Goal: Information Seeking & Learning: Learn about a topic

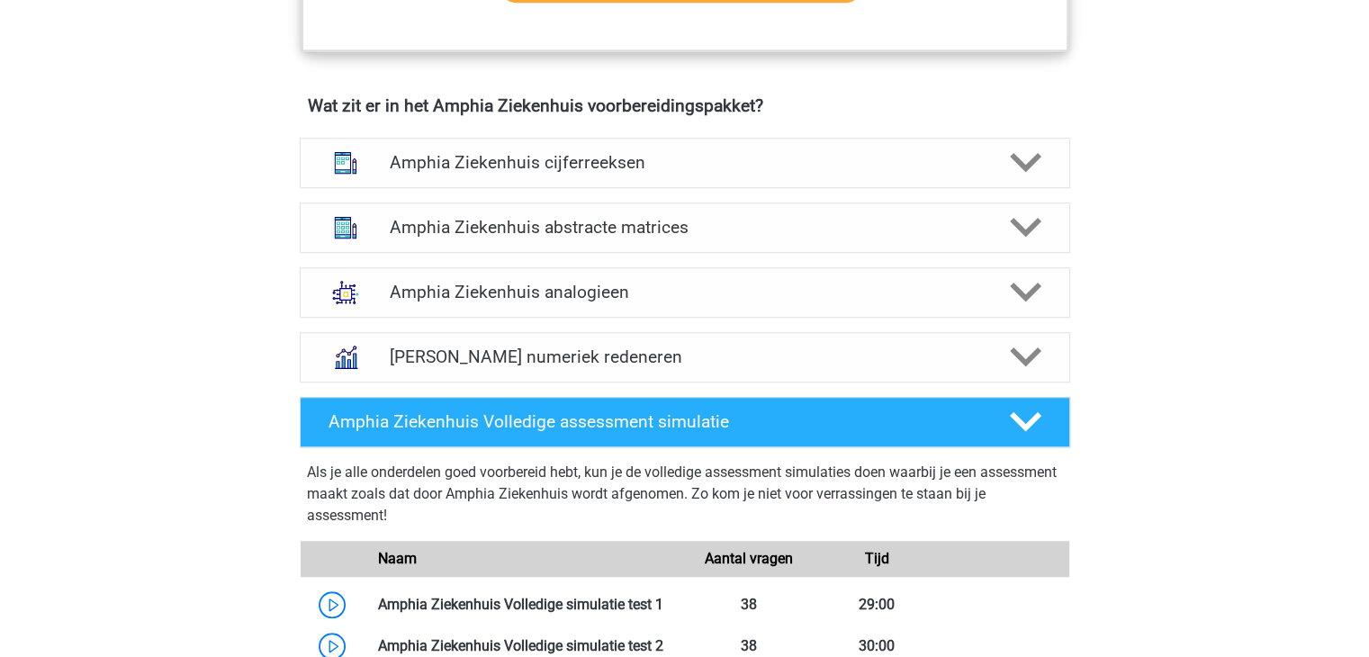
scroll to position [1350, 0]
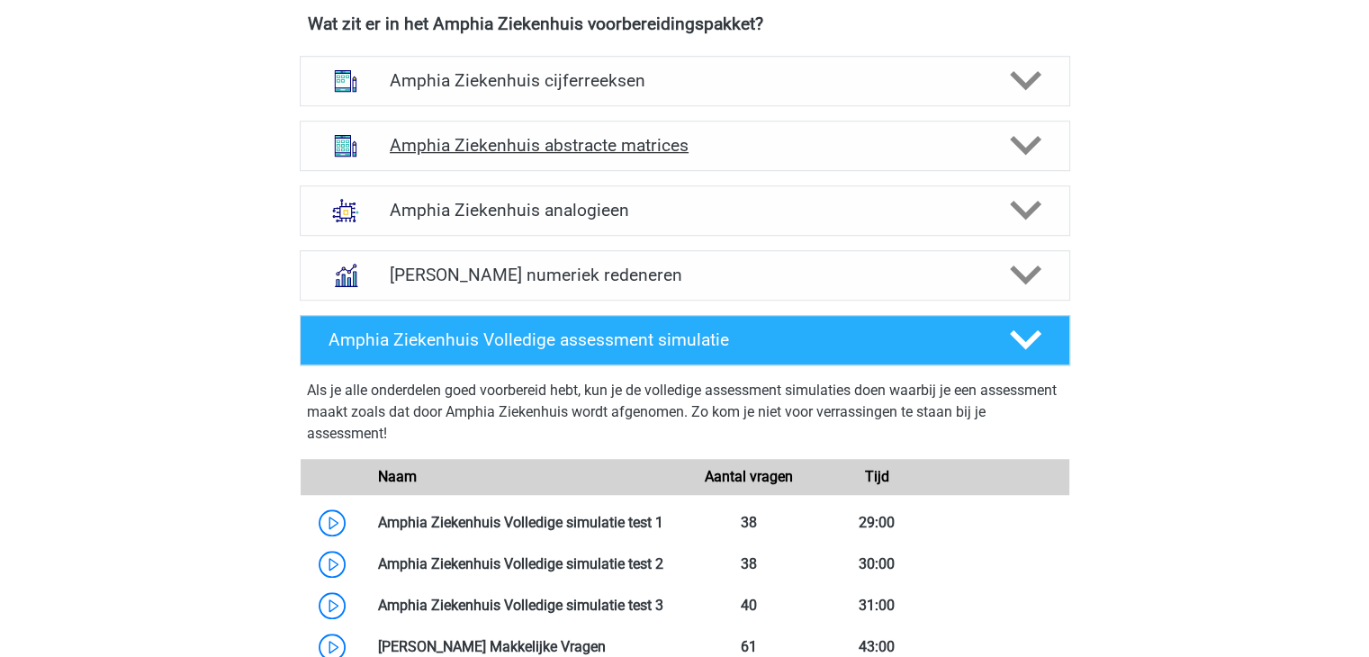
click at [621, 152] on h4 "Amphia Ziekenhuis abstracte matrices" at bounding box center [685, 145] width 590 height 21
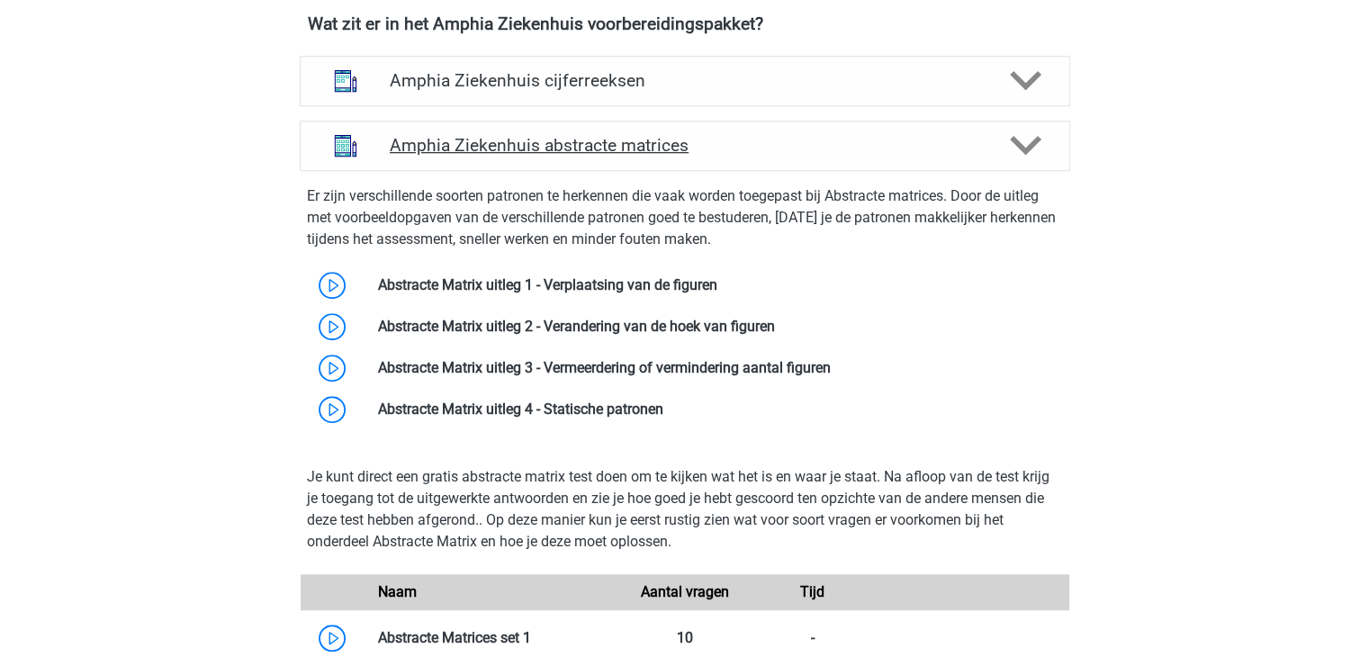
click at [621, 152] on h4 "Amphia Ziekenhuis abstracte matrices" at bounding box center [685, 145] width 590 height 21
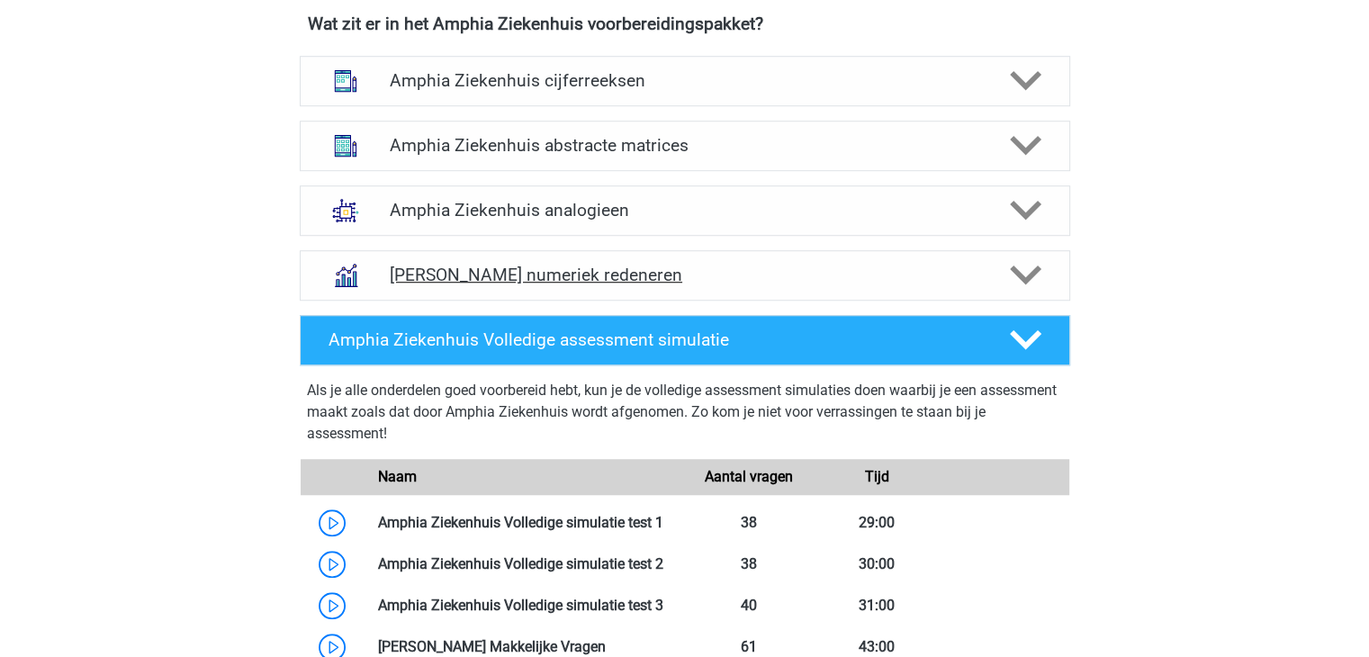
click at [610, 276] on h4 "[PERSON_NAME] numeriek redeneren" at bounding box center [685, 275] width 590 height 21
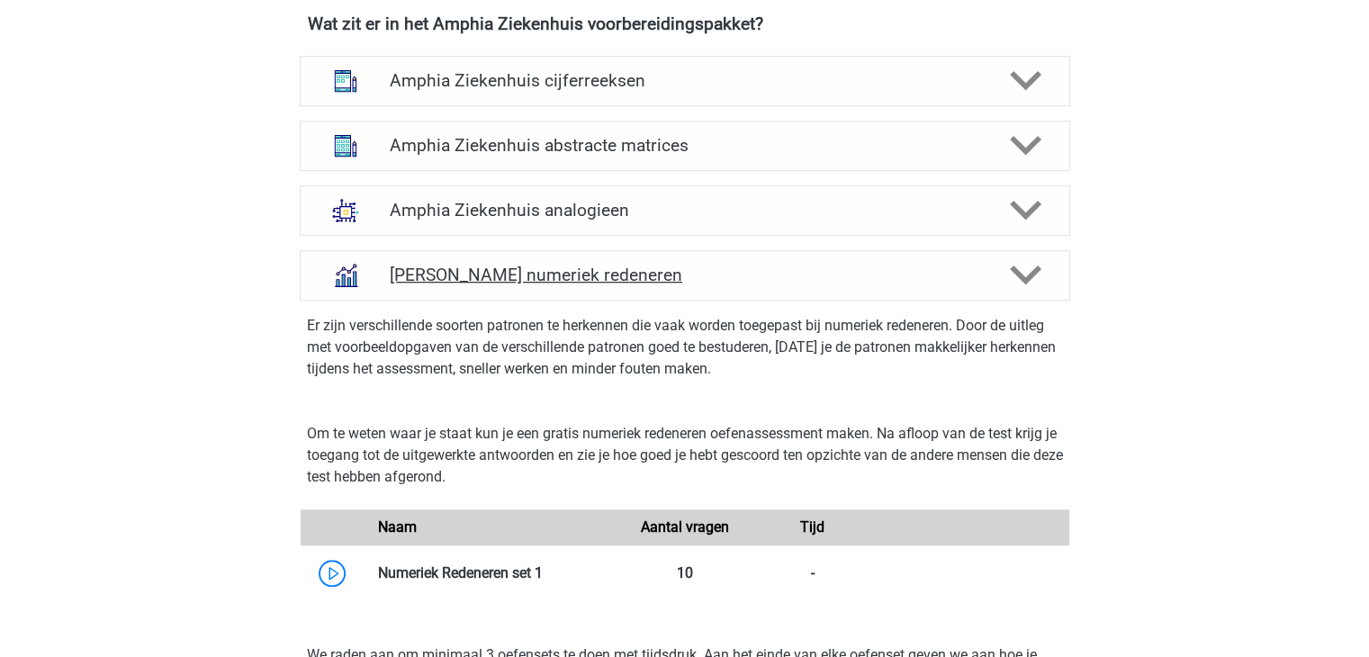
scroll to position [1621, 0]
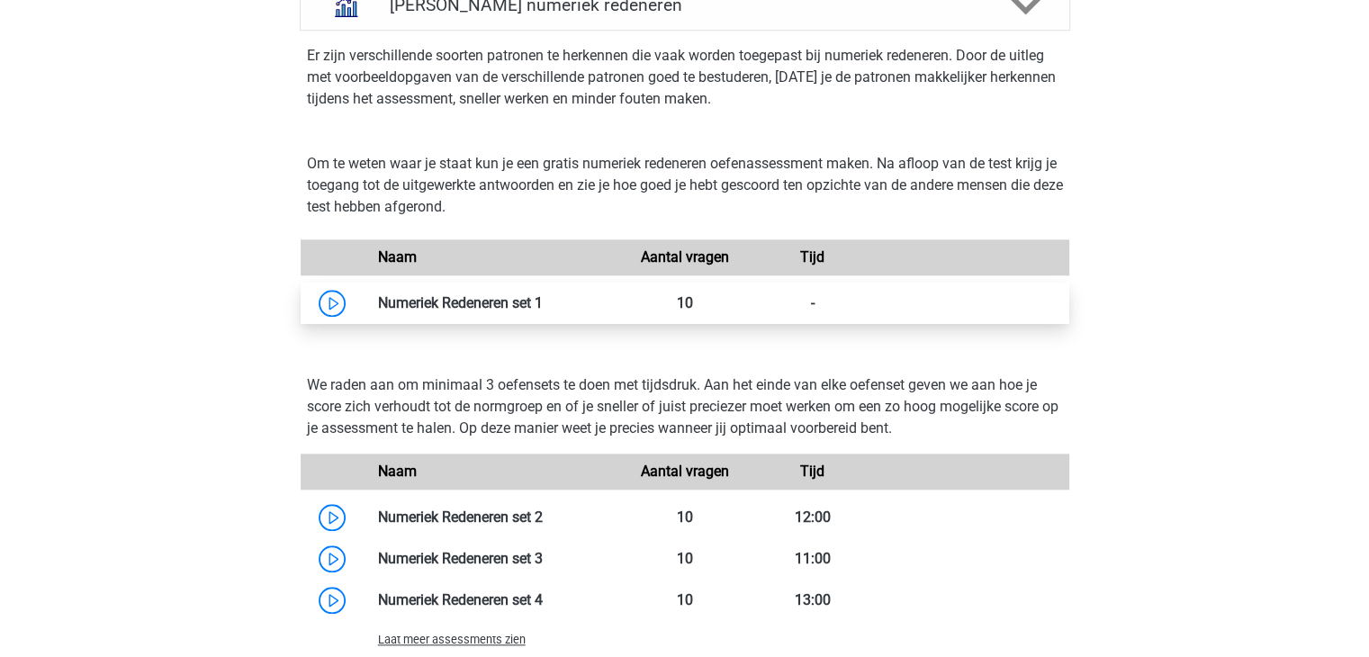
click at [543, 294] on link at bounding box center [543, 302] width 0 height 17
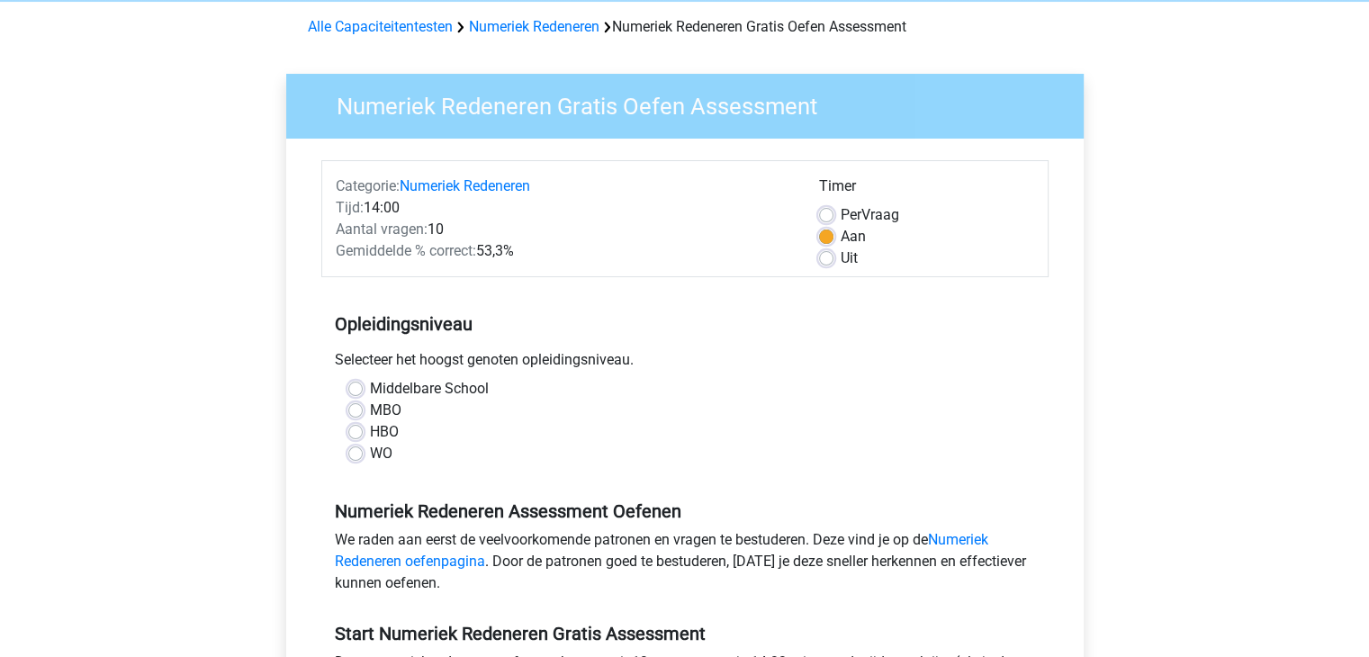
scroll to position [180, 0]
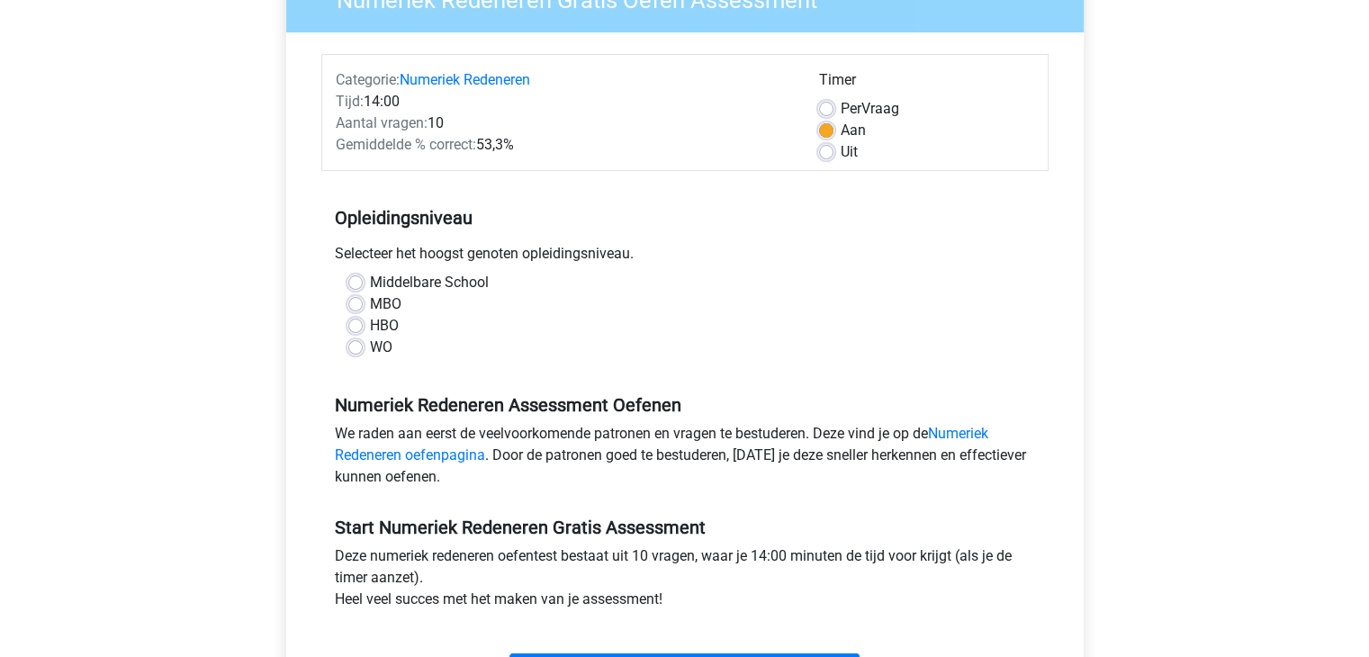
click at [387, 325] on label "HBO" at bounding box center [384, 326] width 29 height 22
click at [363, 325] on input "HBO" at bounding box center [355, 324] width 14 height 18
radio input "true"
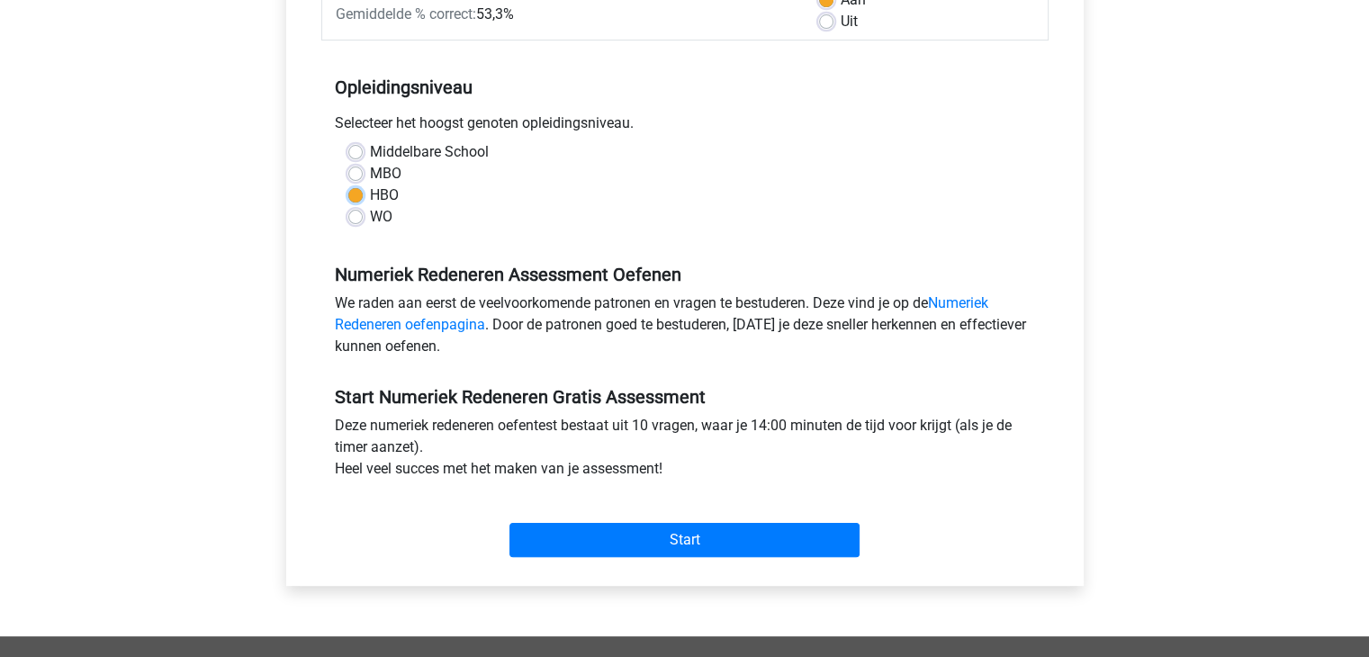
scroll to position [540, 0]
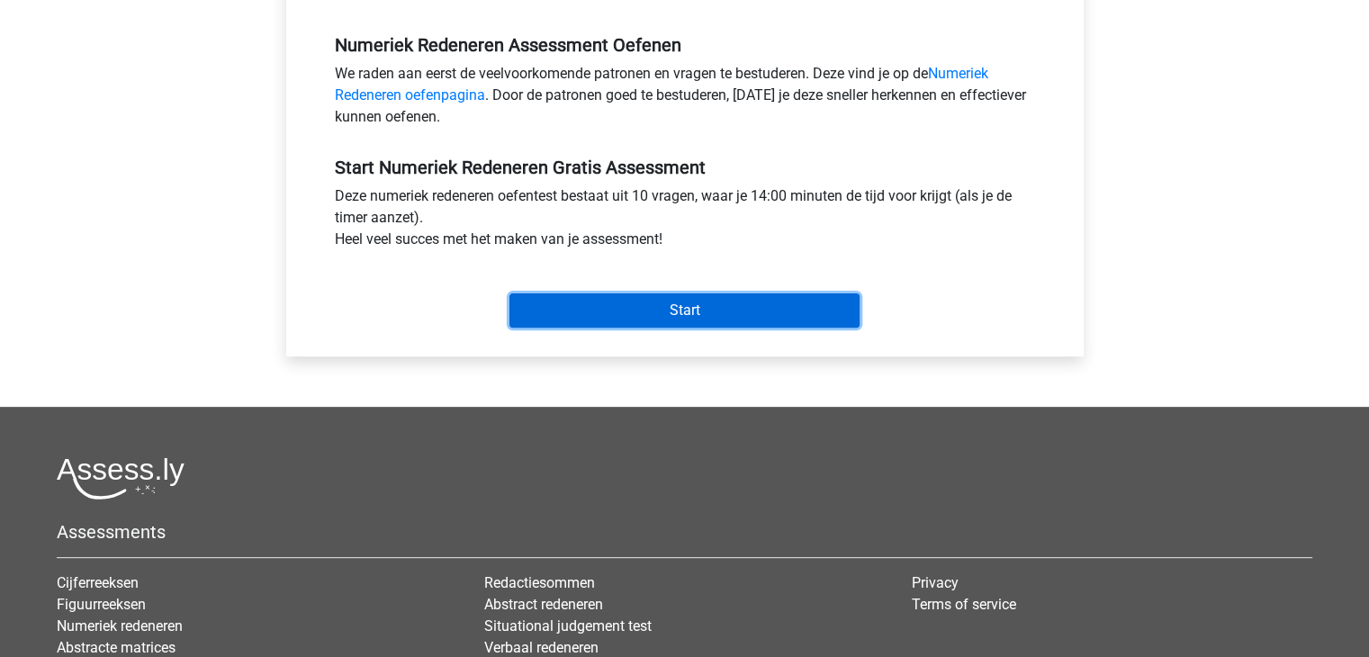
click at [696, 294] on input "Start" at bounding box center [685, 311] width 350 height 34
click at [704, 323] on input "Start" at bounding box center [685, 311] width 350 height 34
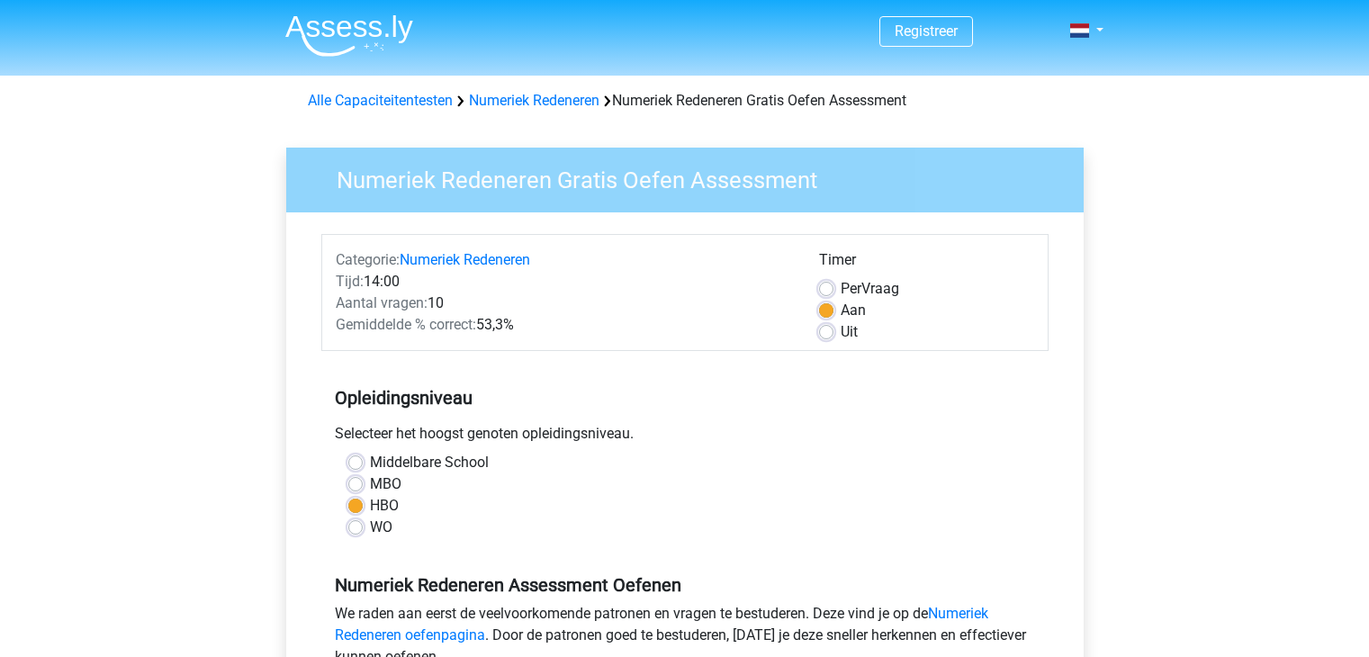
scroll to position [540, 0]
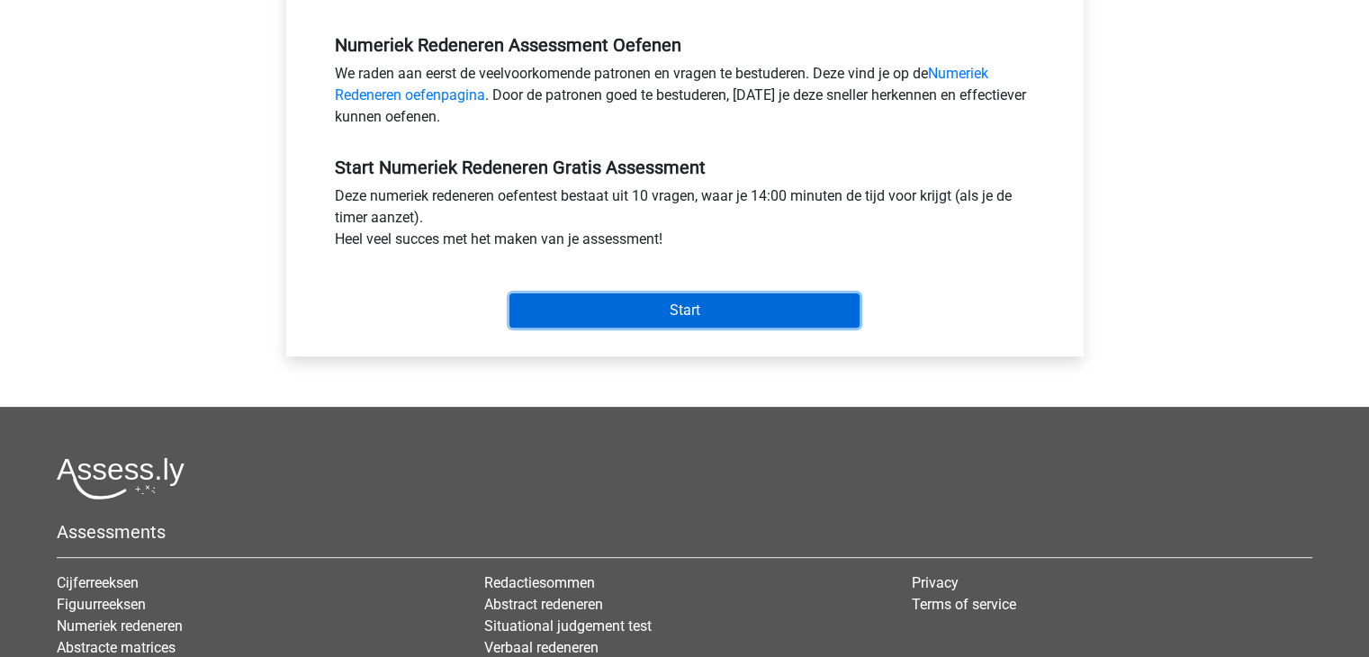
click at [579, 308] on input "Start" at bounding box center [685, 311] width 350 height 34
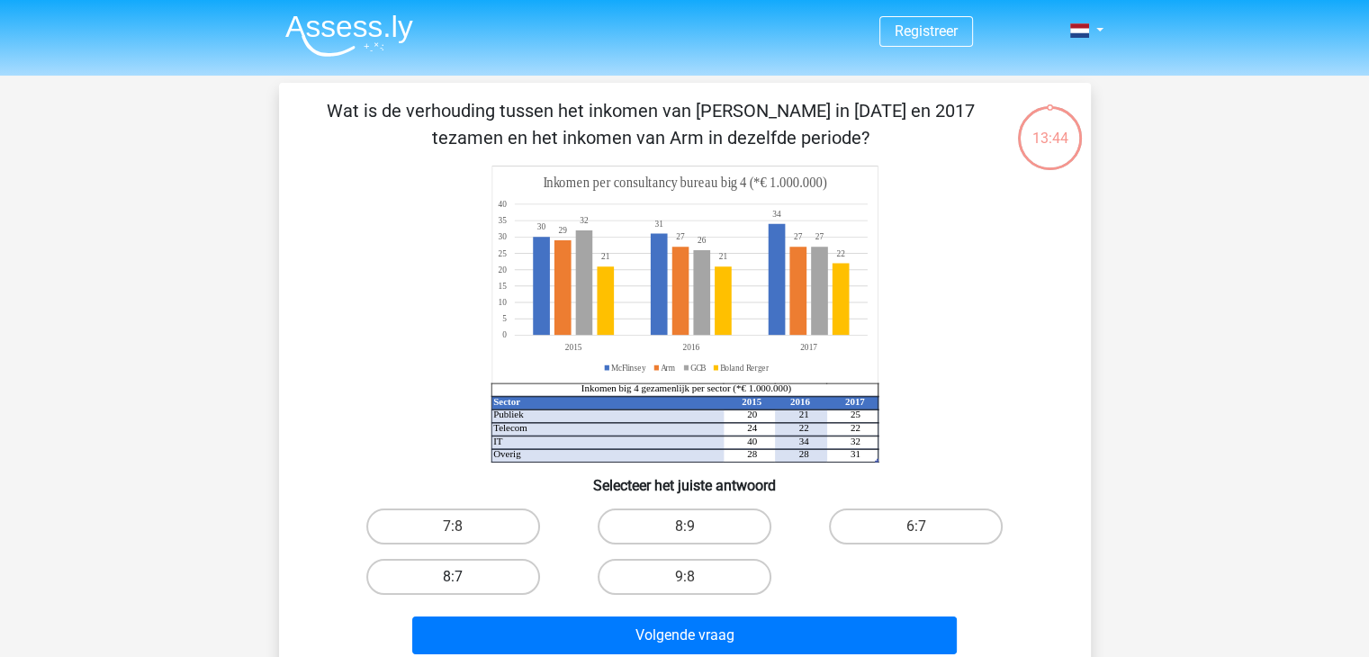
click at [481, 578] on label "8:7" at bounding box center [453, 577] width 174 height 36
click at [465, 578] on input "8:7" at bounding box center [459, 583] width 12 height 12
radio input "true"
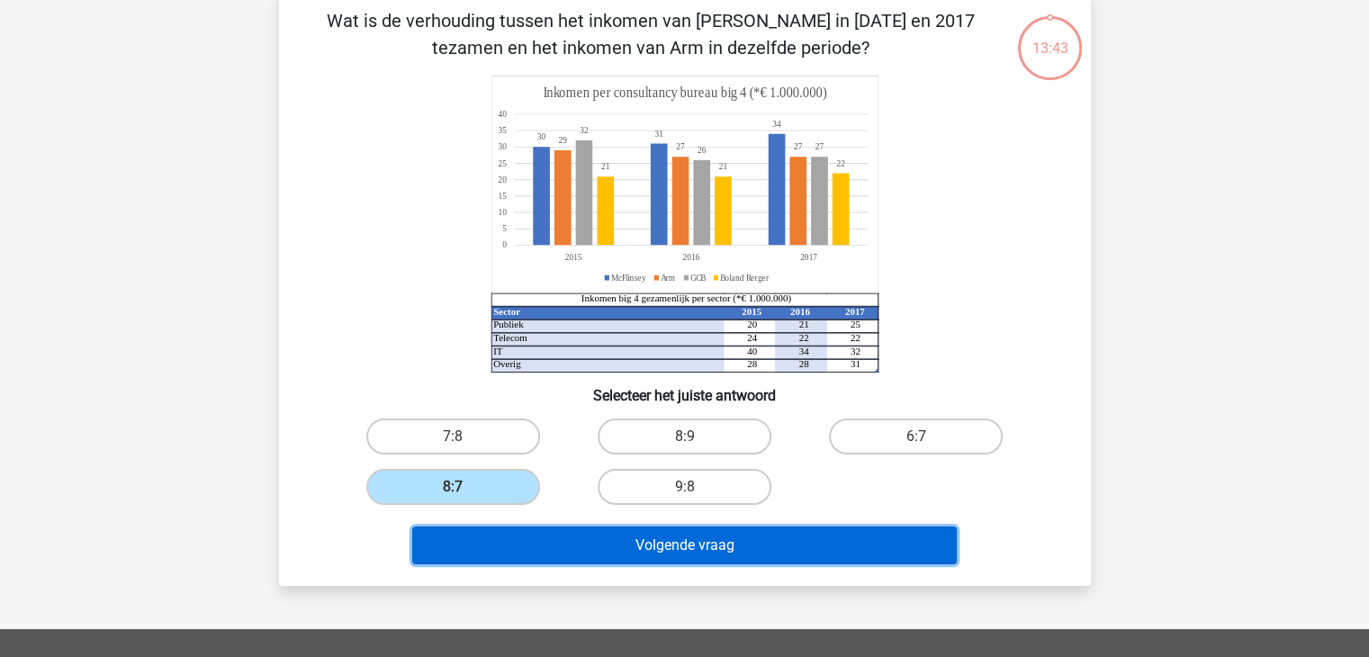
click at [583, 554] on button "Volgende vraag" at bounding box center [684, 546] width 545 height 38
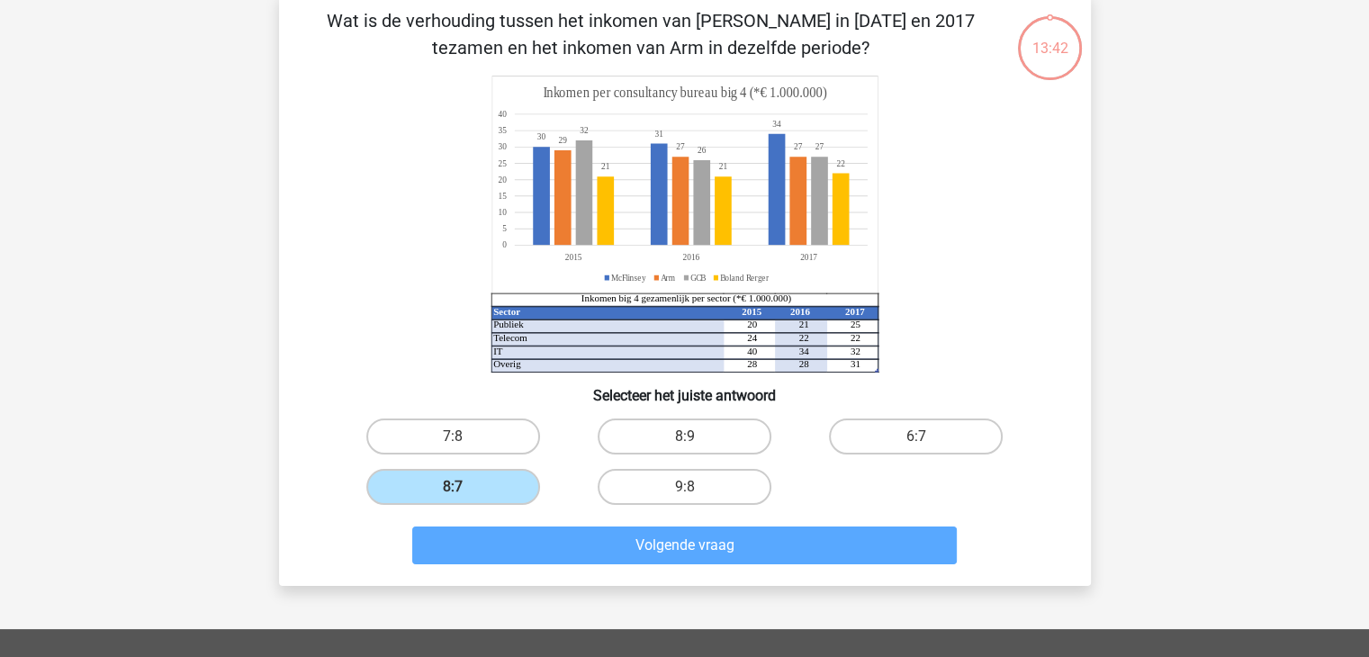
scroll to position [83, 0]
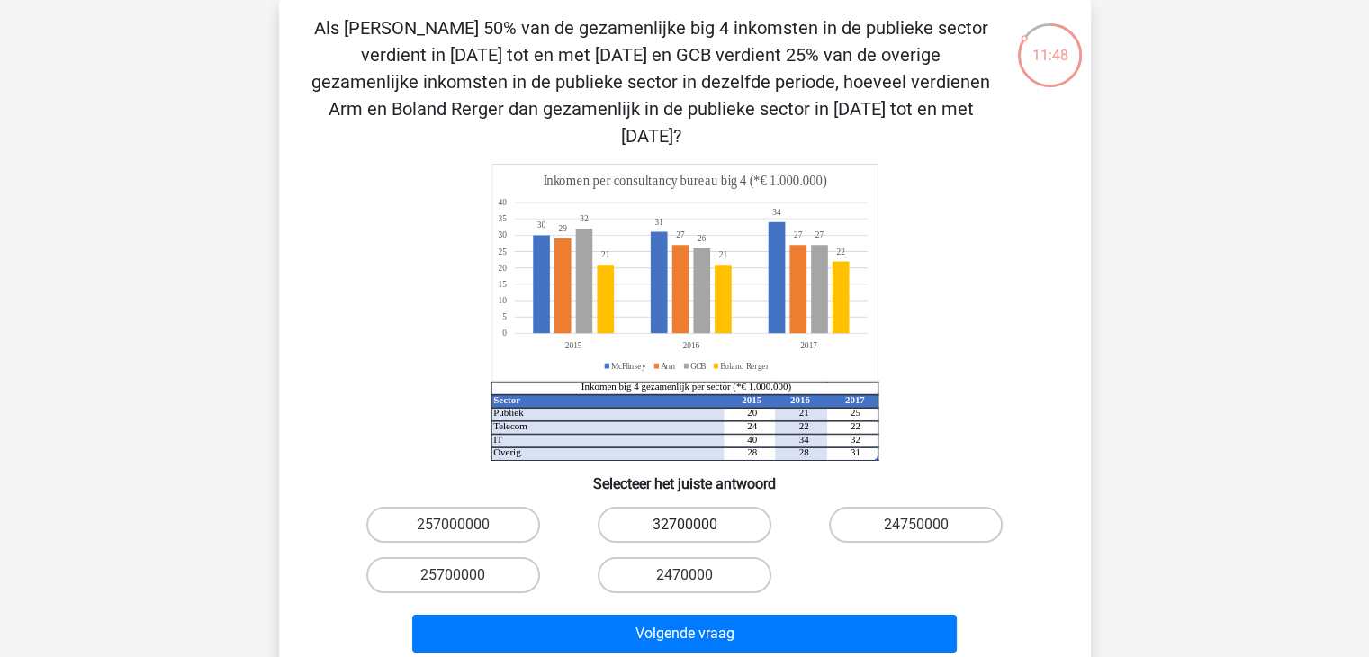
click at [737, 507] on label "32700000" at bounding box center [685, 525] width 174 height 36
click at [696, 525] on input "32700000" at bounding box center [690, 531] width 12 height 12
radio input "true"
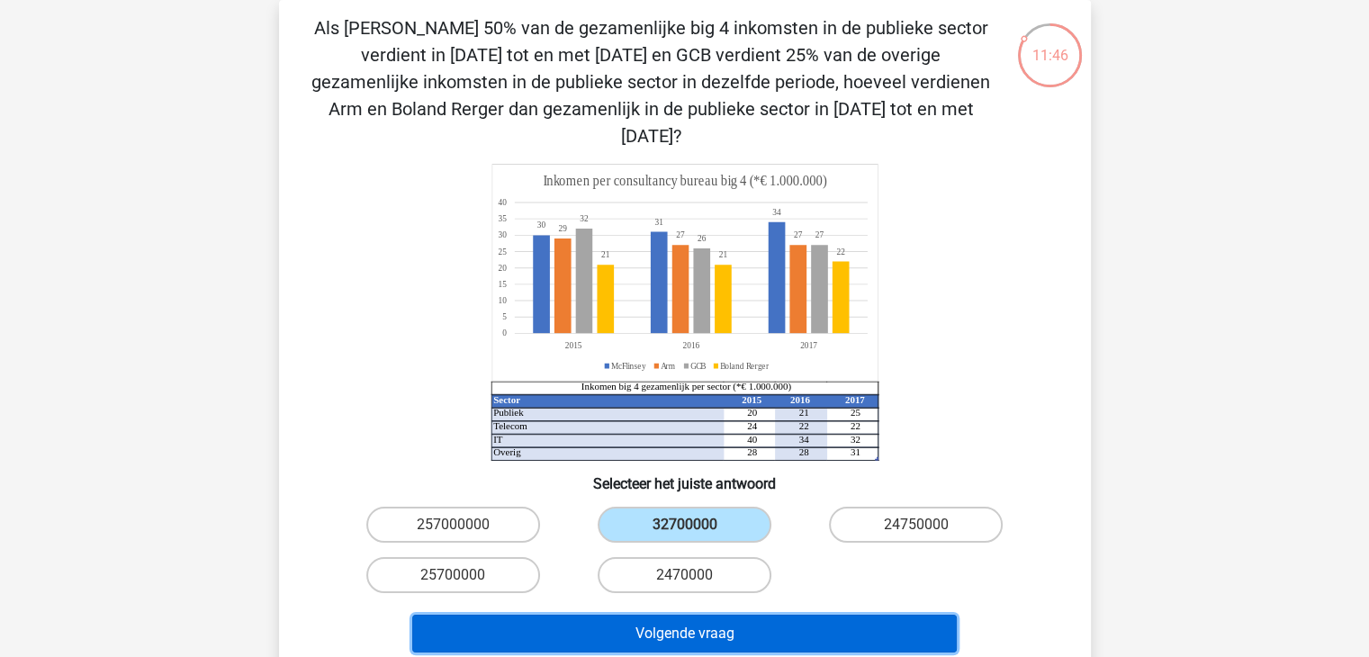
click at [749, 615] on button "Volgende vraag" at bounding box center [684, 634] width 545 height 38
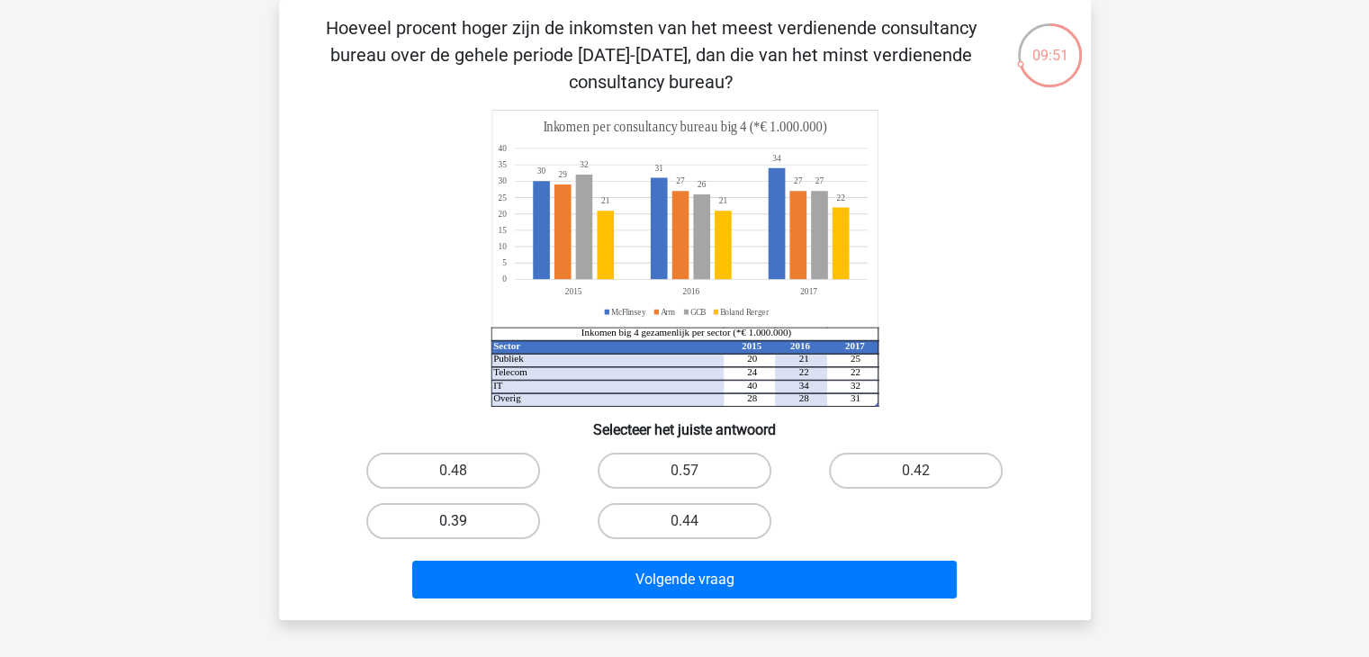
click at [515, 528] on label "0.39" at bounding box center [453, 521] width 174 height 36
click at [465, 528] on input "0.39" at bounding box center [459, 527] width 12 height 12
radio input "true"
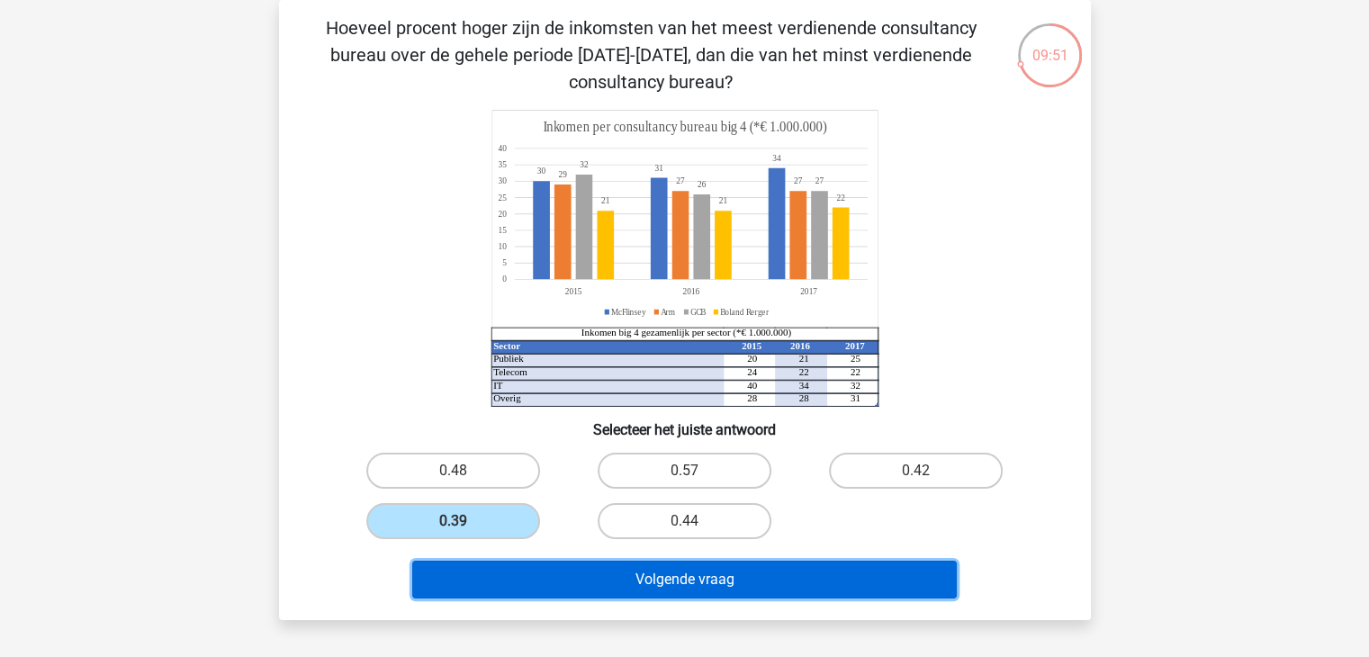
click at [639, 579] on button "Volgende vraag" at bounding box center [684, 580] width 545 height 38
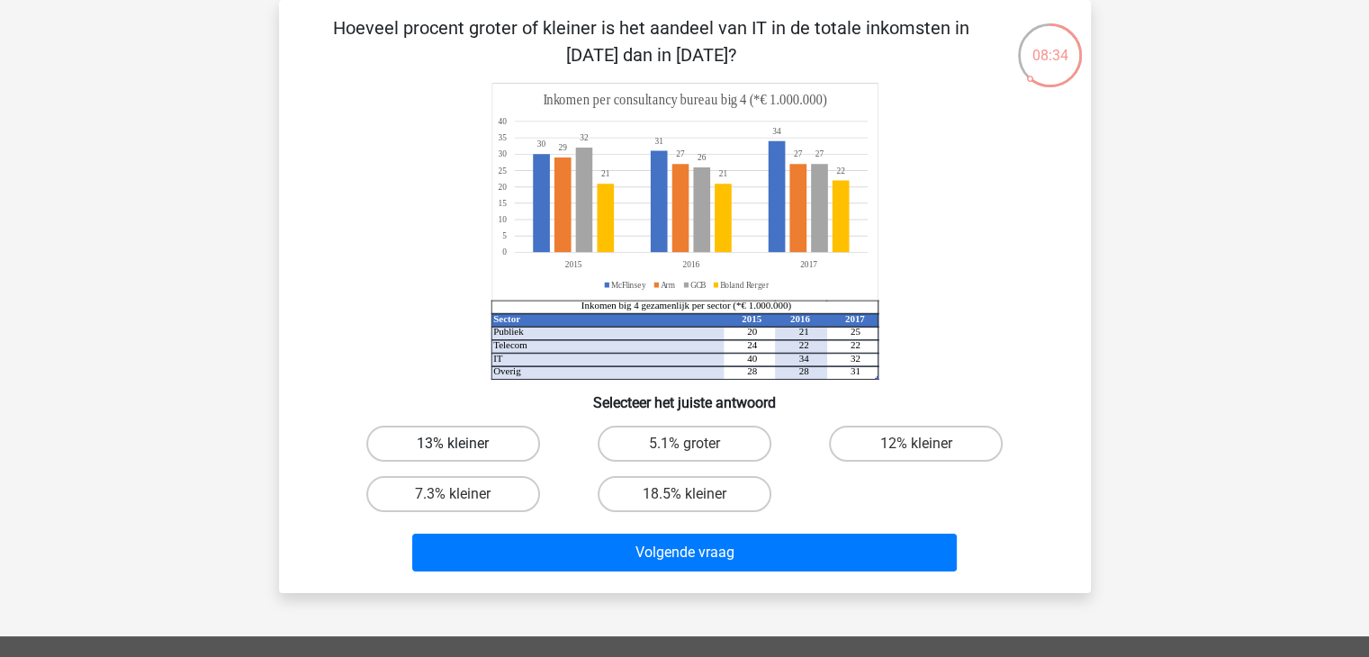
click at [456, 439] on label "13% kleiner" at bounding box center [453, 444] width 174 height 36
click at [456, 444] on input "13% kleiner" at bounding box center [459, 450] width 12 height 12
radio input "true"
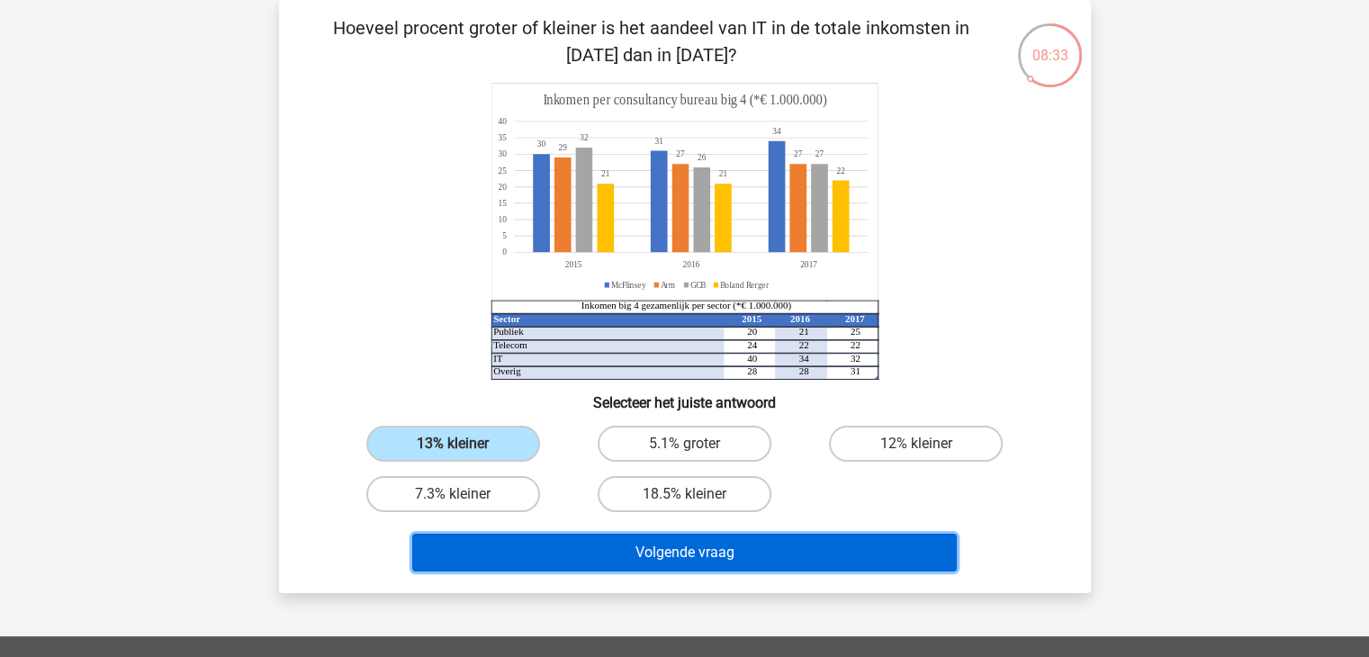
click at [712, 537] on button "Volgende vraag" at bounding box center [684, 553] width 545 height 38
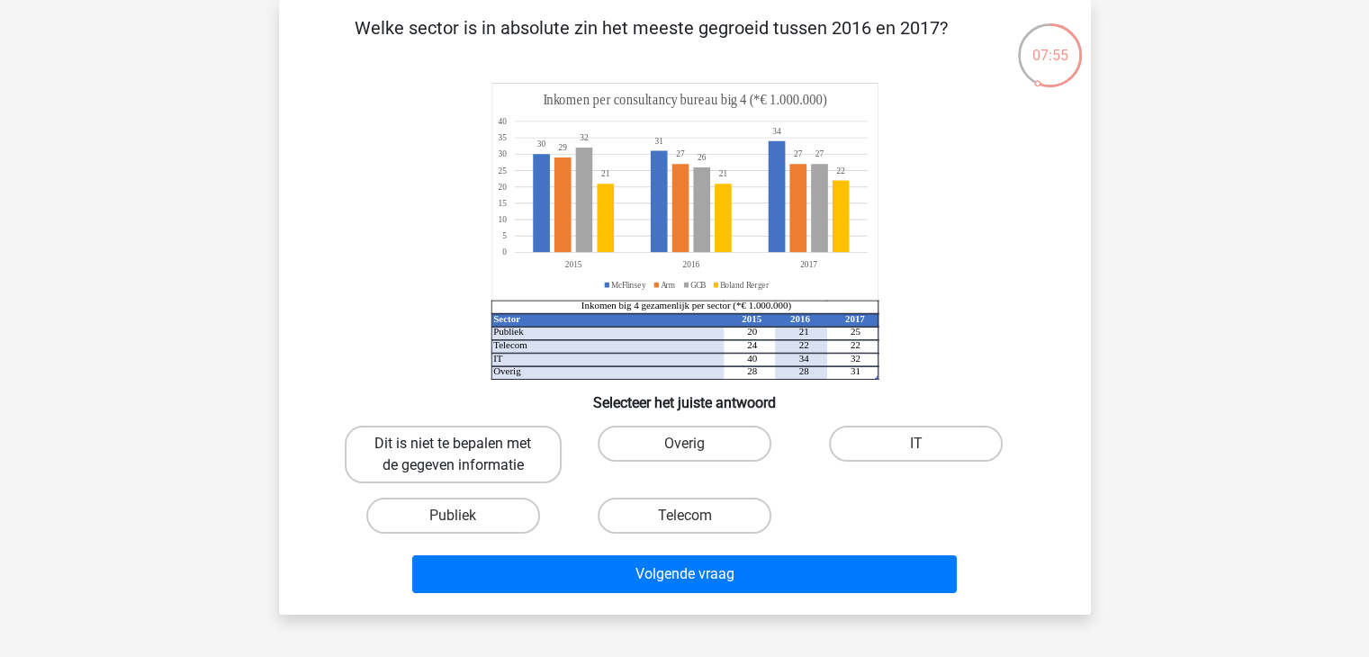
click at [448, 444] on label "Dit is niet te bepalen met de gegeven informatie" at bounding box center [453, 455] width 217 height 58
click at [453, 444] on input "Dit is niet te bepalen met de gegeven informatie" at bounding box center [459, 450] width 12 height 12
radio input "true"
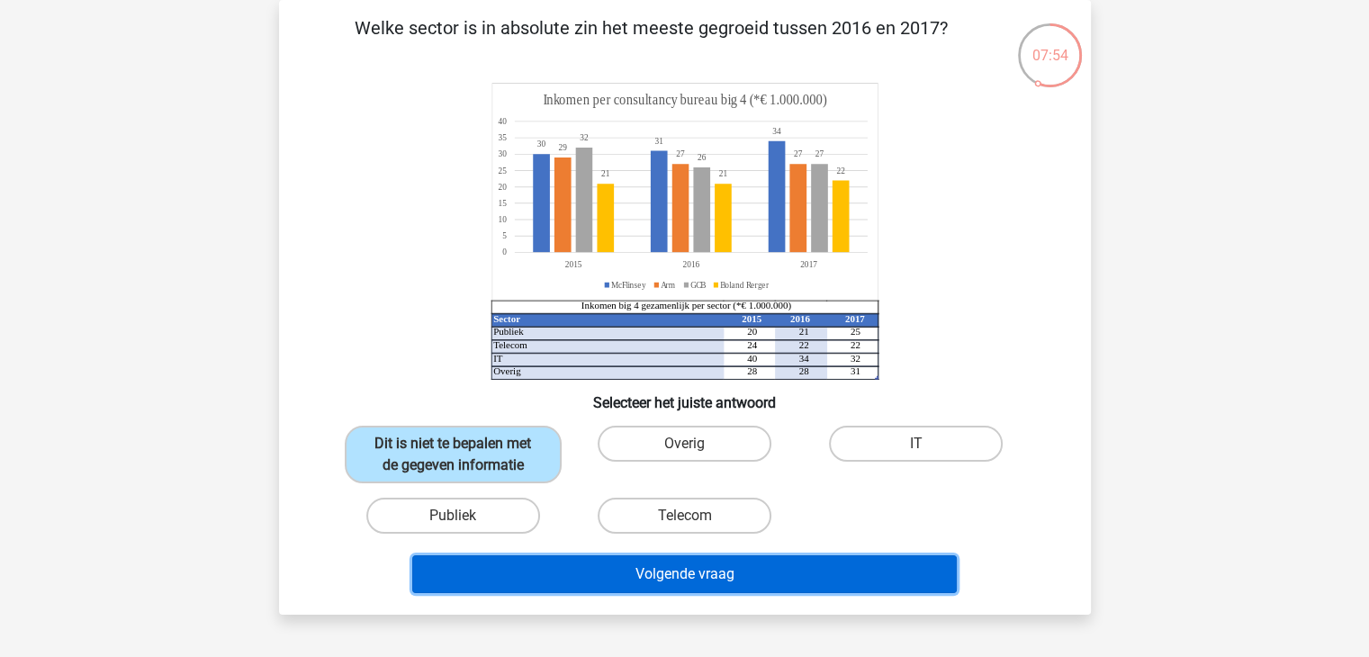
click at [610, 561] on button "Volgende vraag" at bounding box center [684, 574] width 545 height 38
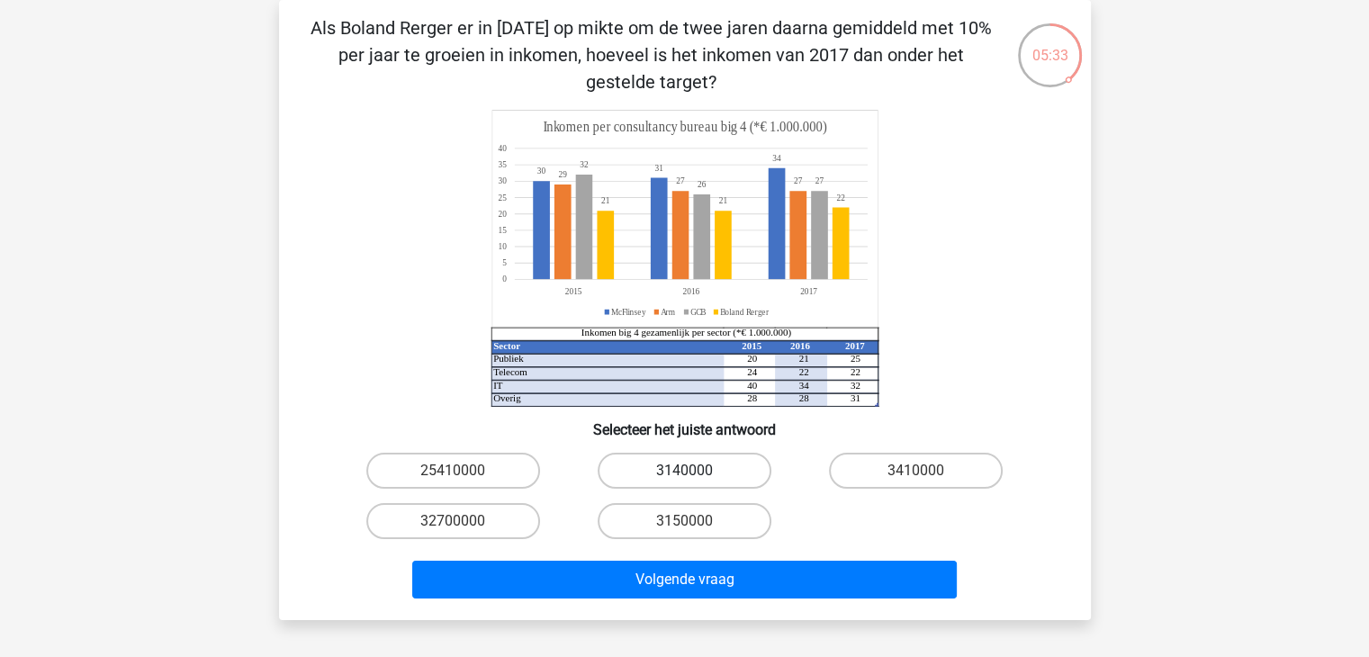
click at [628, 467] on label "3140000" at bounding box center [685, 471] width 174 height 36
click at [684, 471] on input "3140000" at bounding box center [690, 477] width 12 height 12
radio input "true"
click at [715, 601] on div "Volgende vraag" at bounding box center [685, 583] width 695 height 45
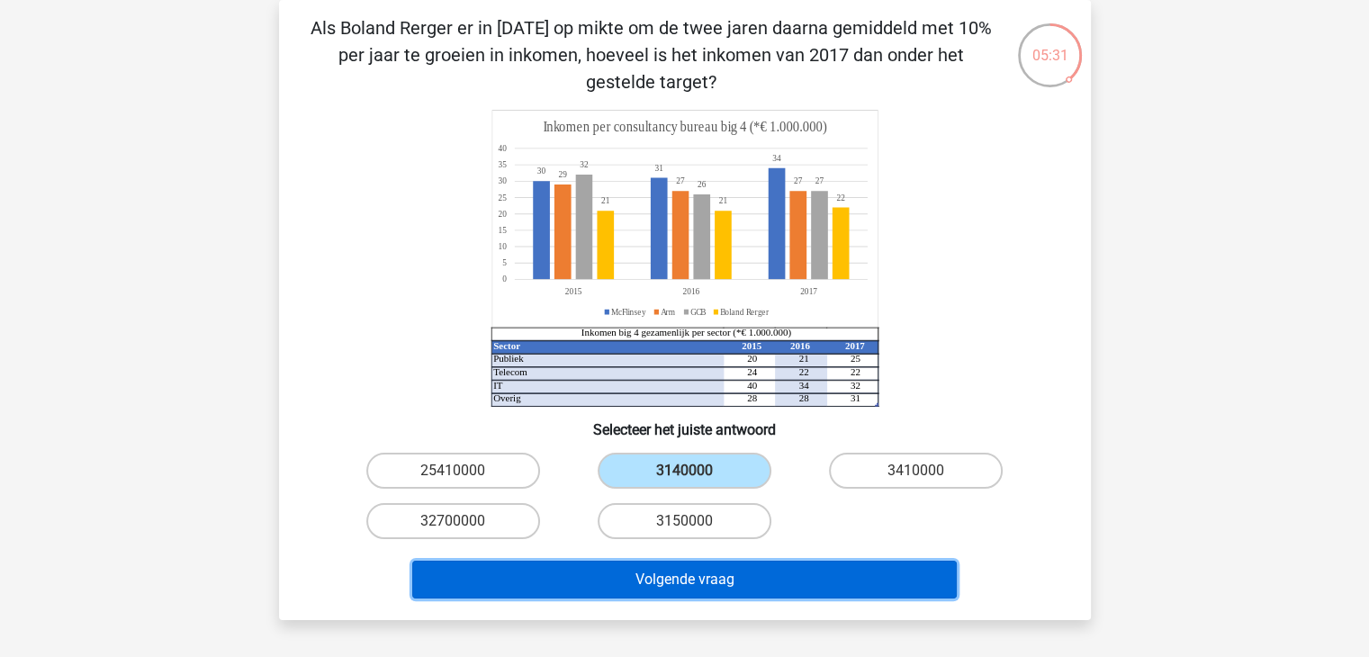
click at [724, 582] on button "Volgende vraag" at bounding box center [684, 580] width 545 height 38
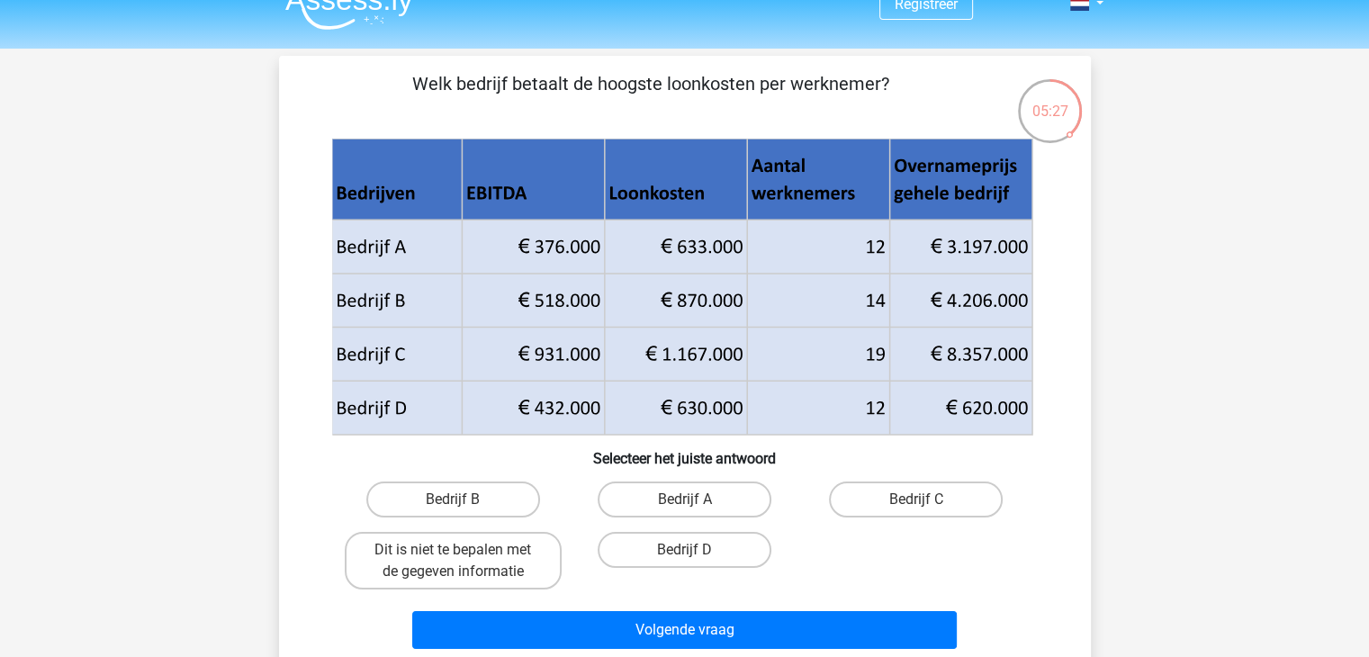
scroll to position [0, 0]
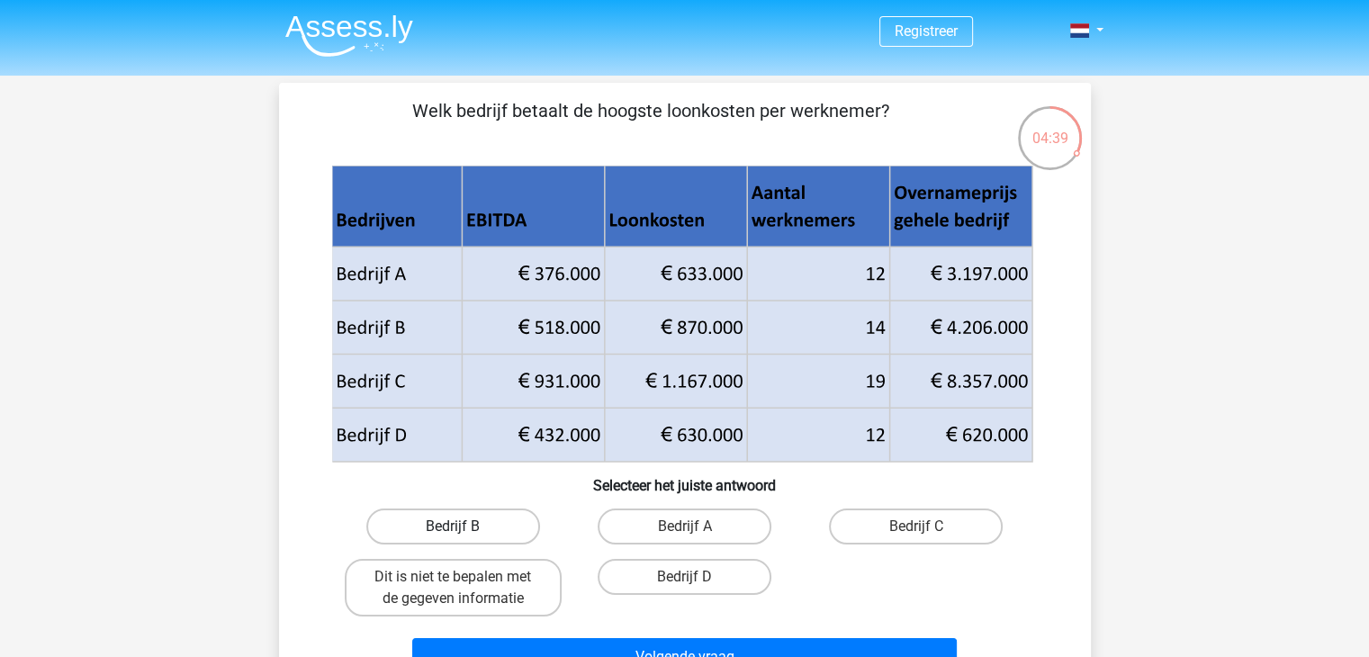
click at [495, 522] on label "Bedrijf B" at bounding box center [453, 527] width 174 height 36
click at [465, 527] on input "Bedrijf B" at bounding box center [459, 533] width 12 height 12
radio input "true"
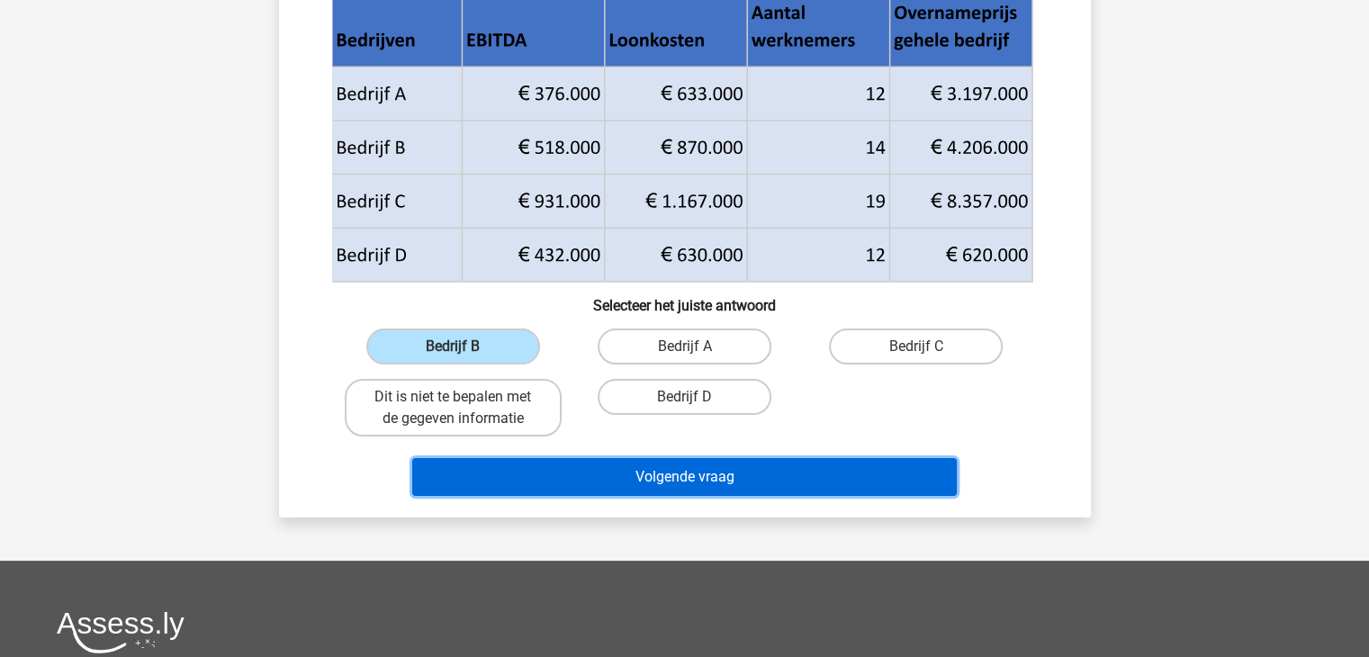
click at [686, 474] on button "Volgende vraag" at bounding box center [684, 477] width 545 height 38
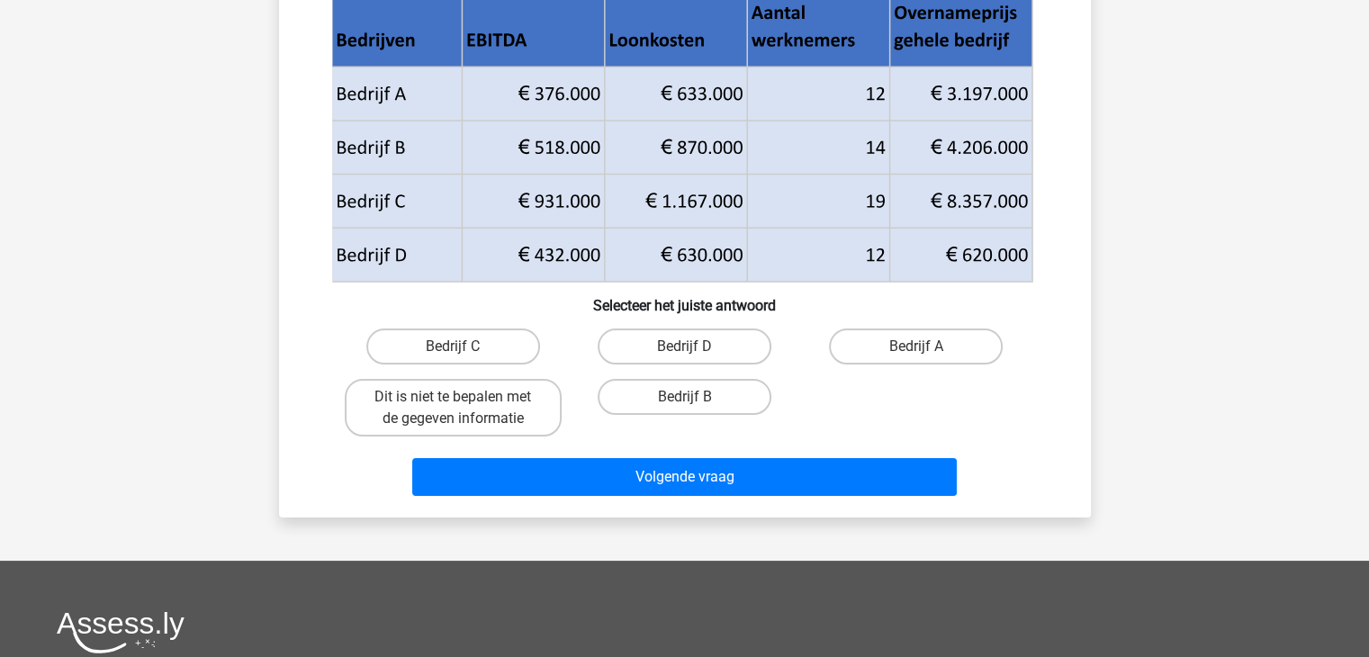
scroll to position [83, 0]
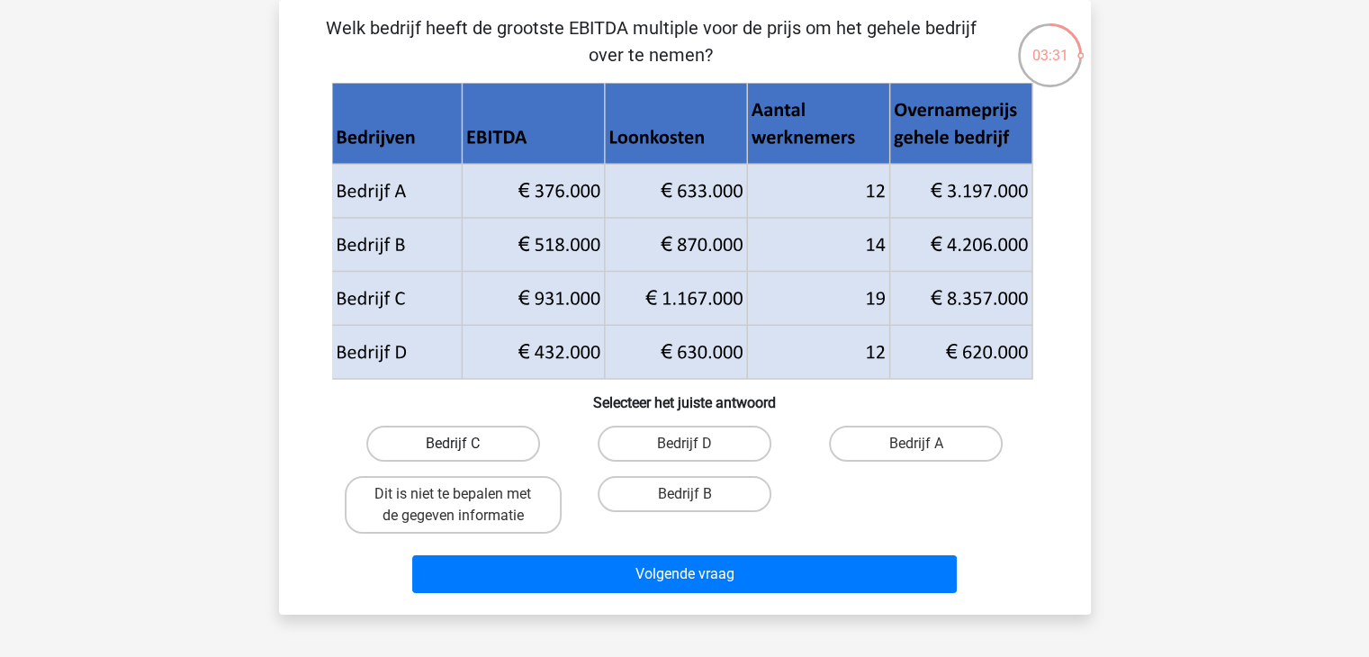
click at [455, 431] on label "Bedrijf C" at bounding box center [453, 444] width 174 height 36
click at [455, 444] on input "Bedrijf C" at bounding box center [459, 450] width 12 height 12
radio input "true"
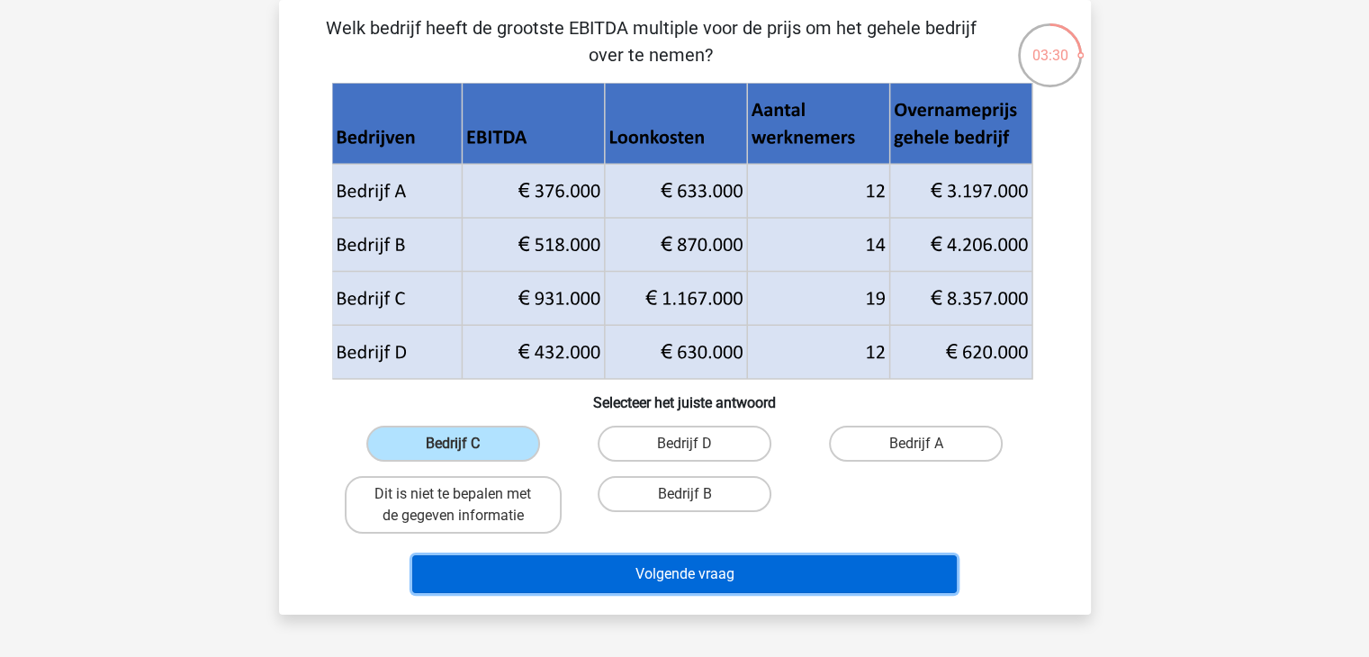
click at [624, 557] on button "Volgende vraag" at bounding box center [684, 574] width 545 height 38
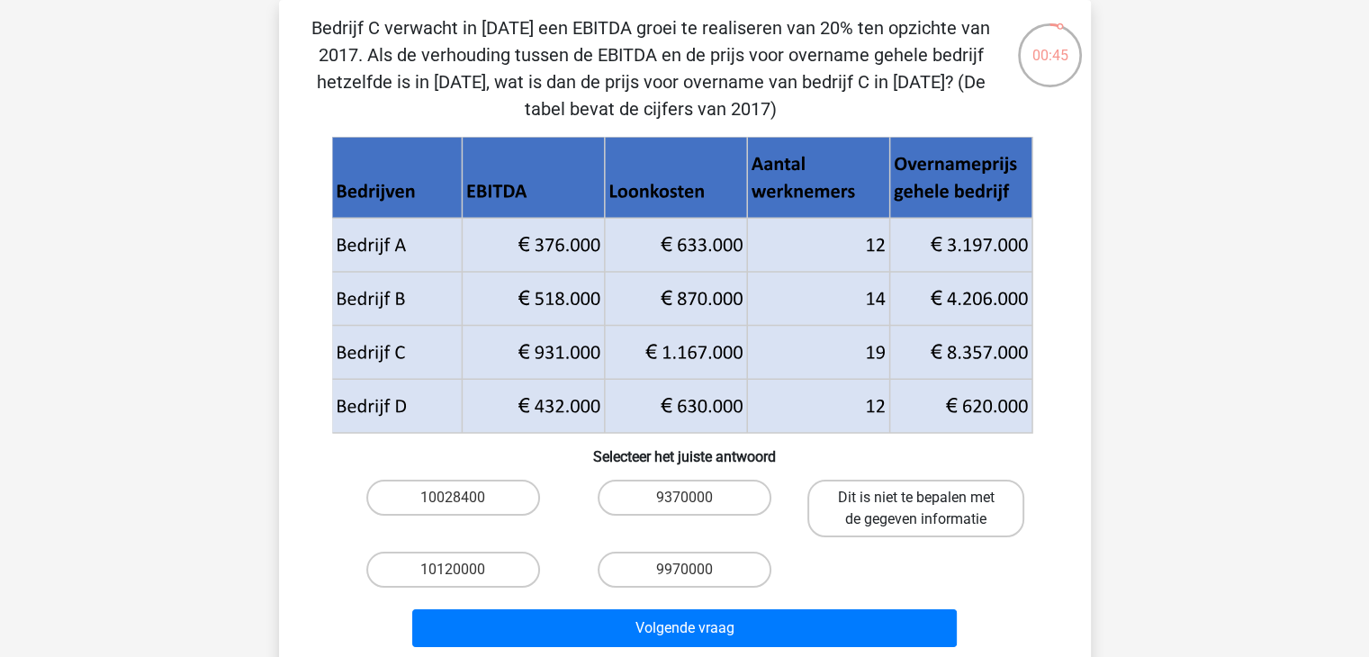
click at [909, 508] on label "Dit is niet te bepalen met de gegeven informatie" at bounding box center [916, 509] width 217 height 58
click at [917, 508] on input "Dit is niet te bepalen met de gegeven informatie" at bounding box center [923, 504] width 12 height 12
radio input "true"
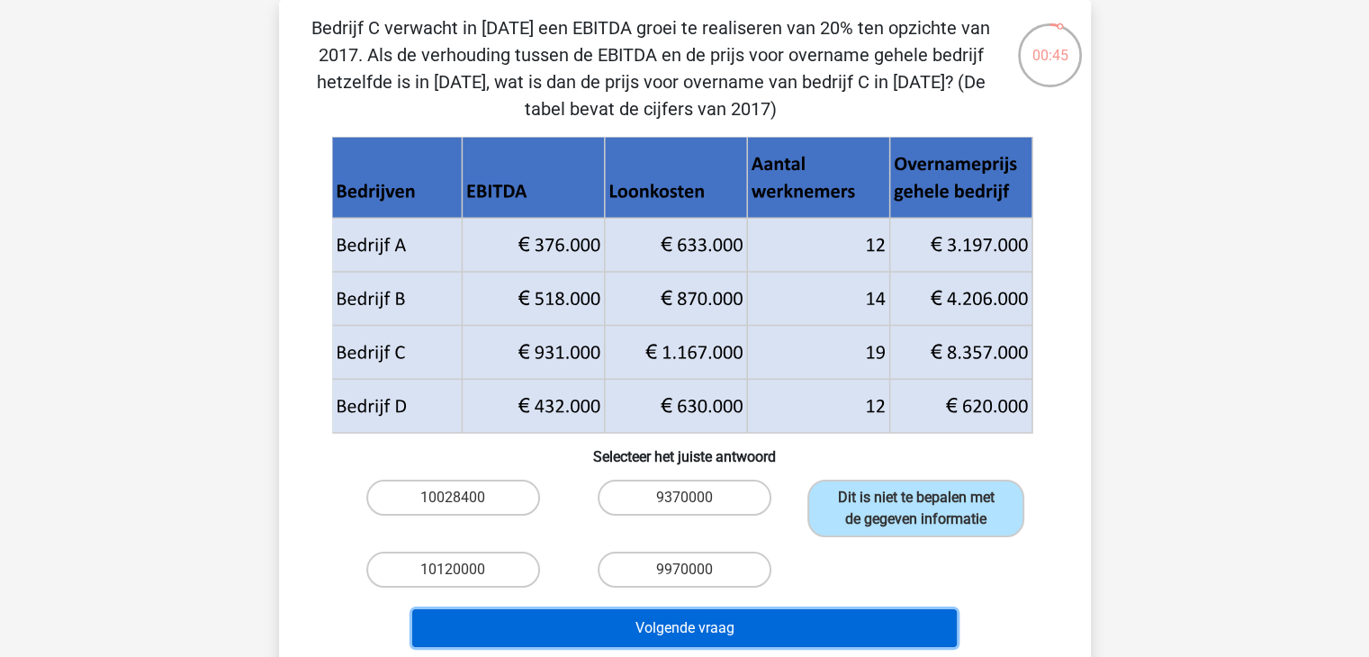
click at [832, 634] on button "Volgende vraag" at bounding box center [684, 629] width 545 height 38
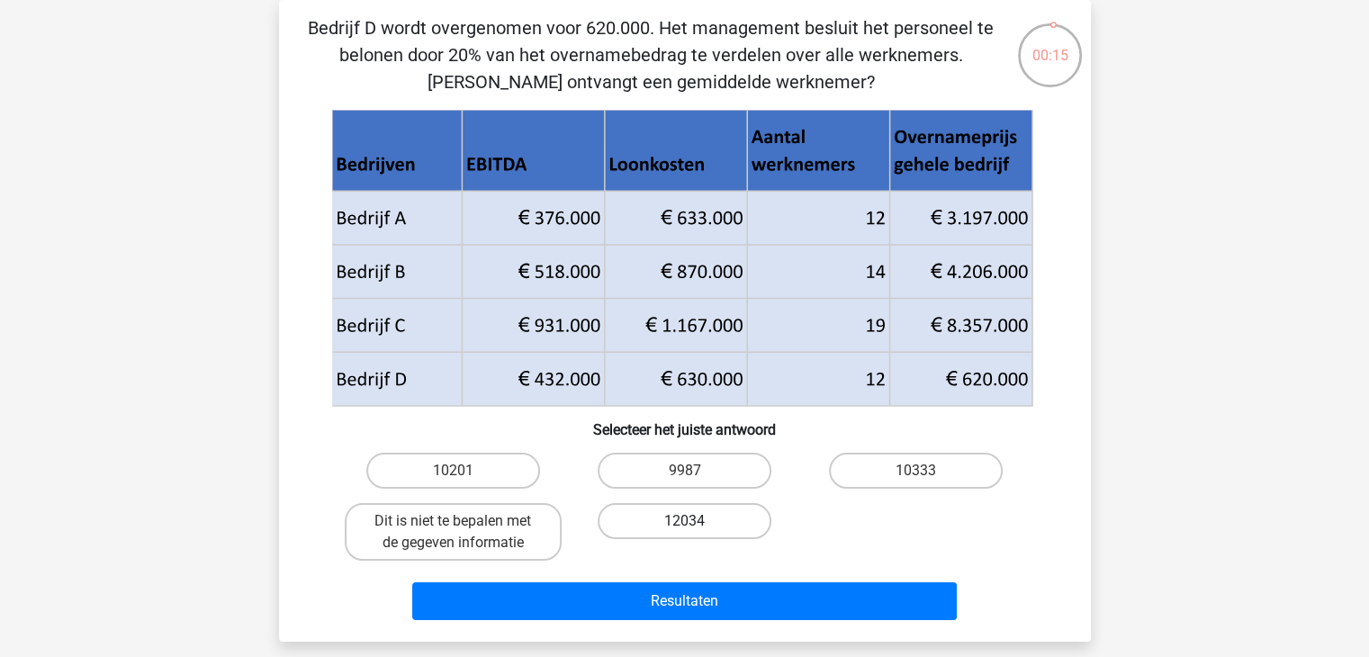
click at [715, 522] on label "12034" at bounding box center [685, 521] width 174 height 36
click at [696, 522] on input "12034" at bounding box center [690, 527] width 12 height 12
radio input "true"
click at [472, 527] on label "Dit is niet te bepalen met de gegeven informatie" at bounding box center [453, 532] width 217 height 58
click at [465, 527] on input "Dit is niet te bepalen met de gegeven informatie" at bounding box center [459, 527] width 12 height 12
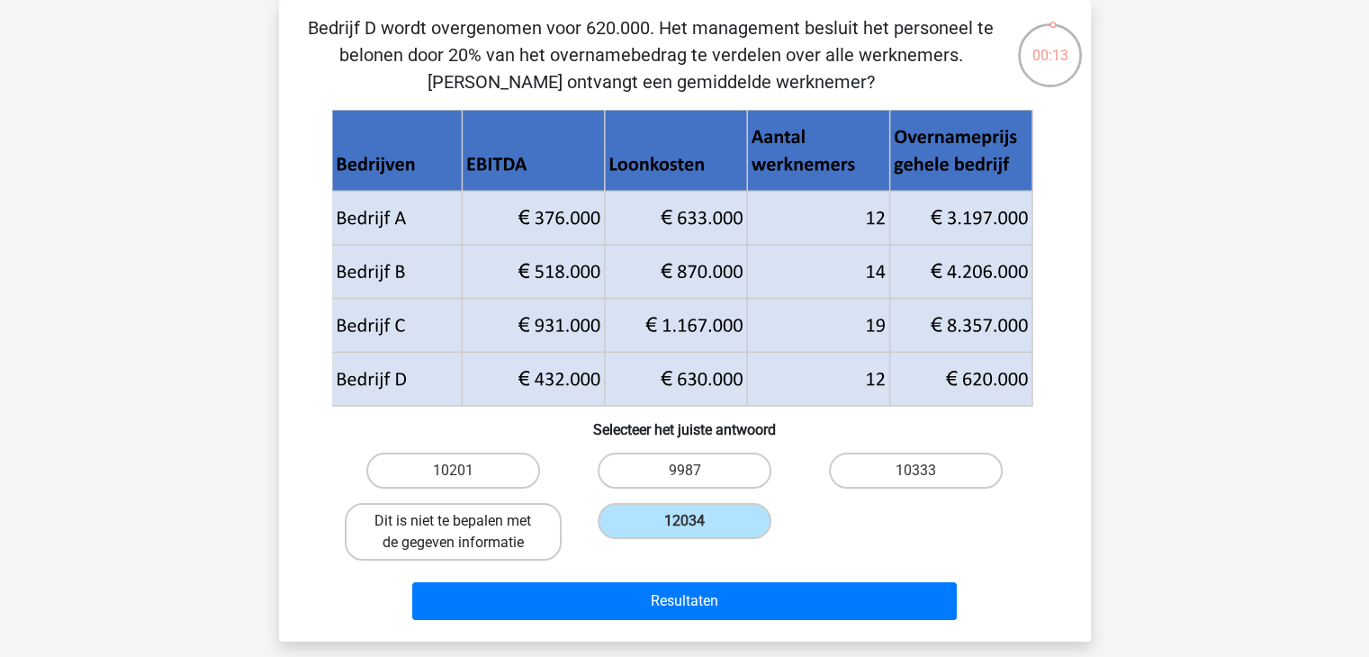
radio input "true"
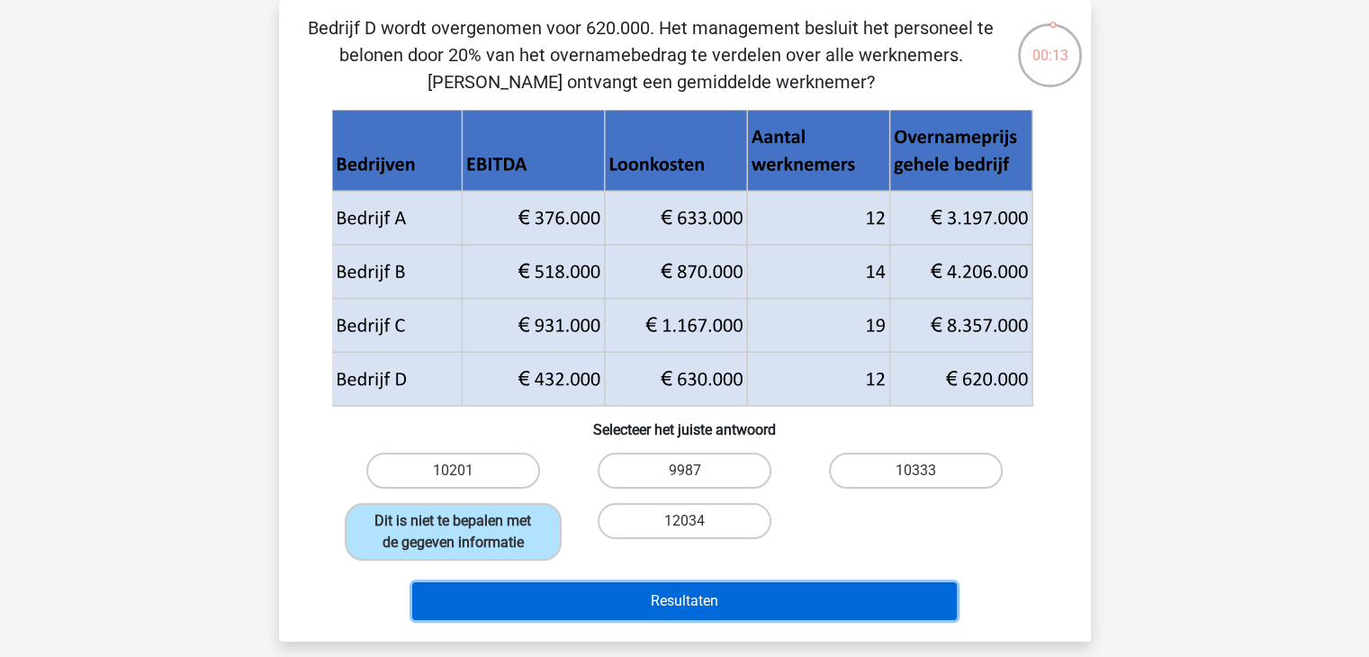
click at [583, 597] on button "Resultaten" at bounding box center [684, 602] width 545 height 38
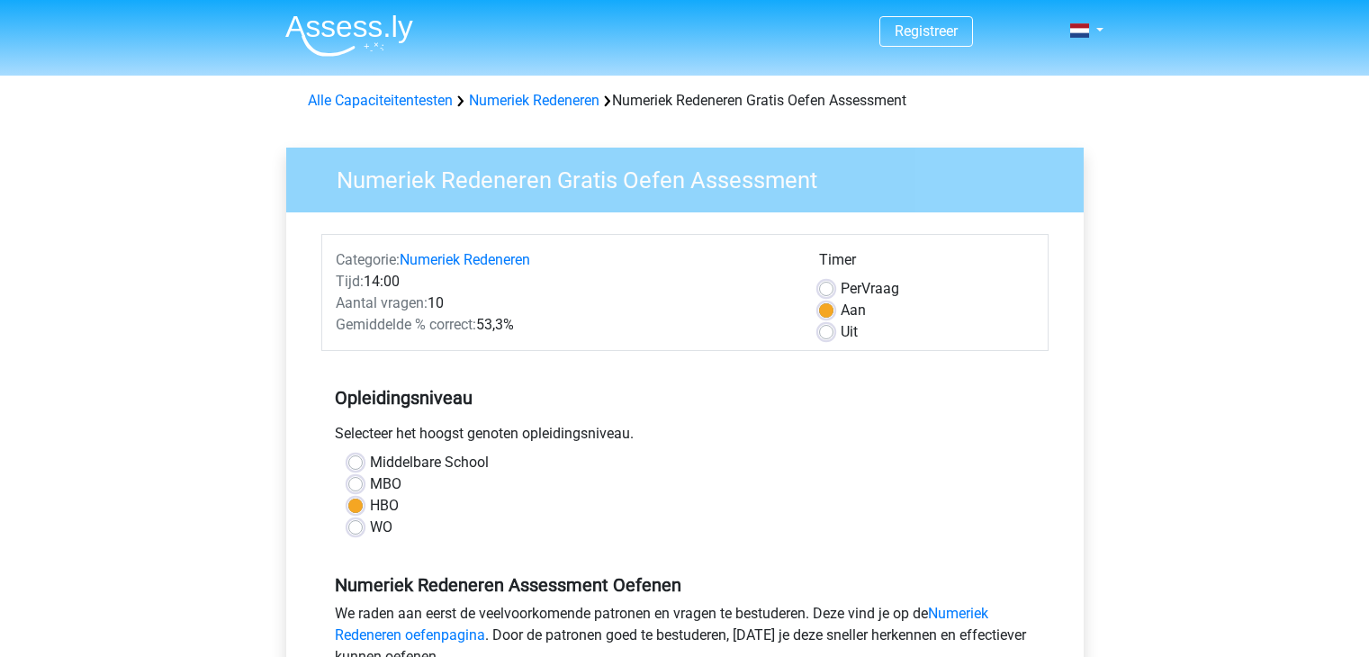
scroll to position [540, 0]
